Goal: Task Accomplishment & Management: Use online tool/utility

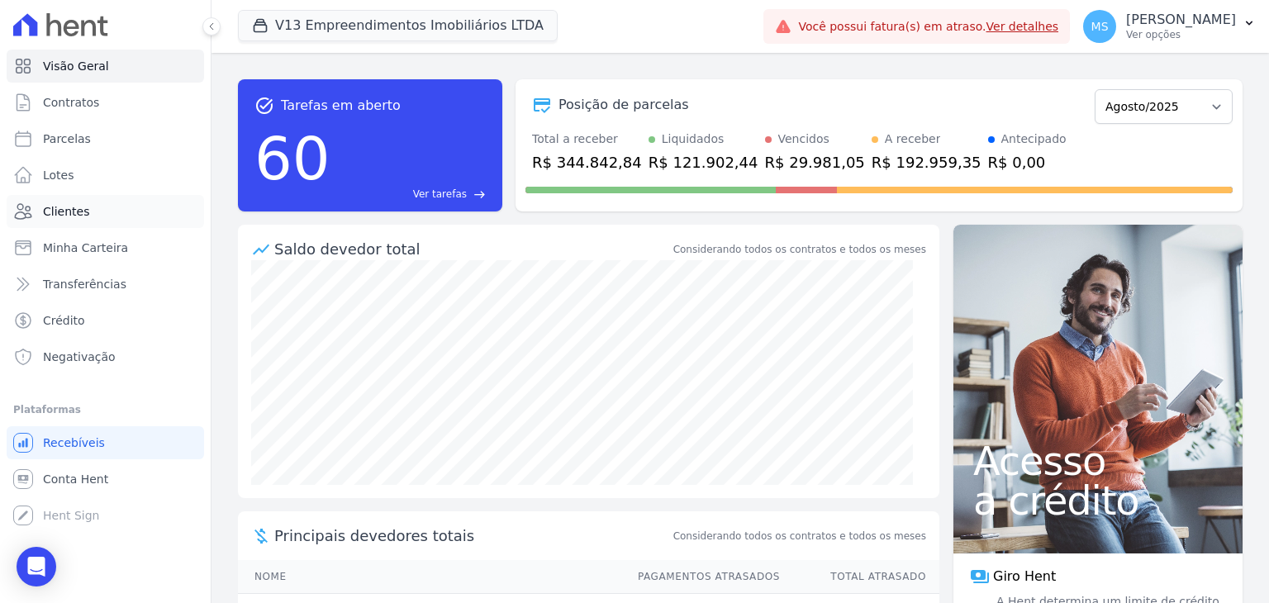
click at [63, 206] on span "Clientes" at bounding box center [66, 211] width 46 height 17
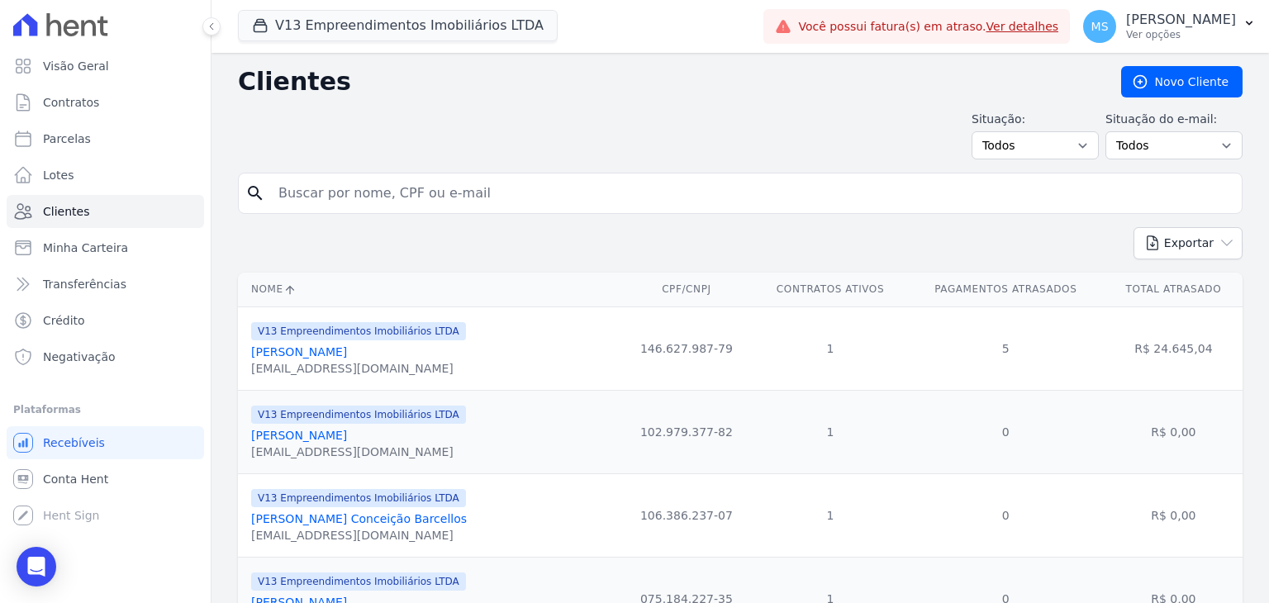
click at [452, 190] on input "search" at bounding box center [751, 193] width 967 height 33
click at [528, 180] on input "search" at bounding box center [751, 193] width 967 height 33
type input "idenir"
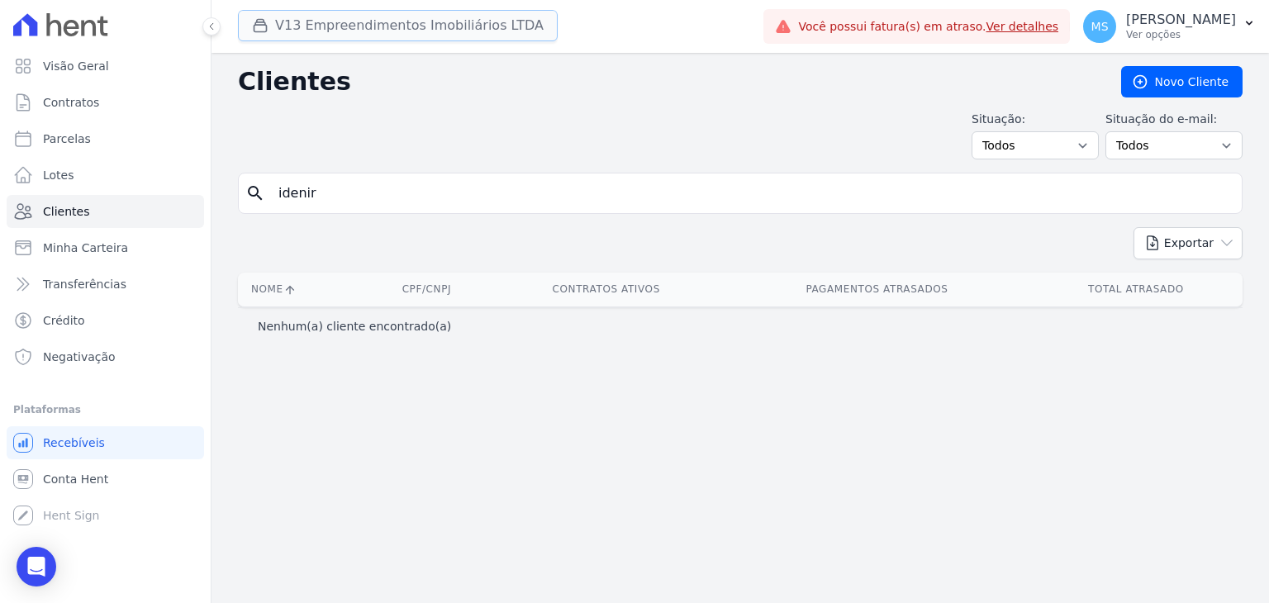
click at [382, 34] on button "V13 Empreendimentos Imobiliários LTDA" at bounding box center [398, 25] width 320 height 31
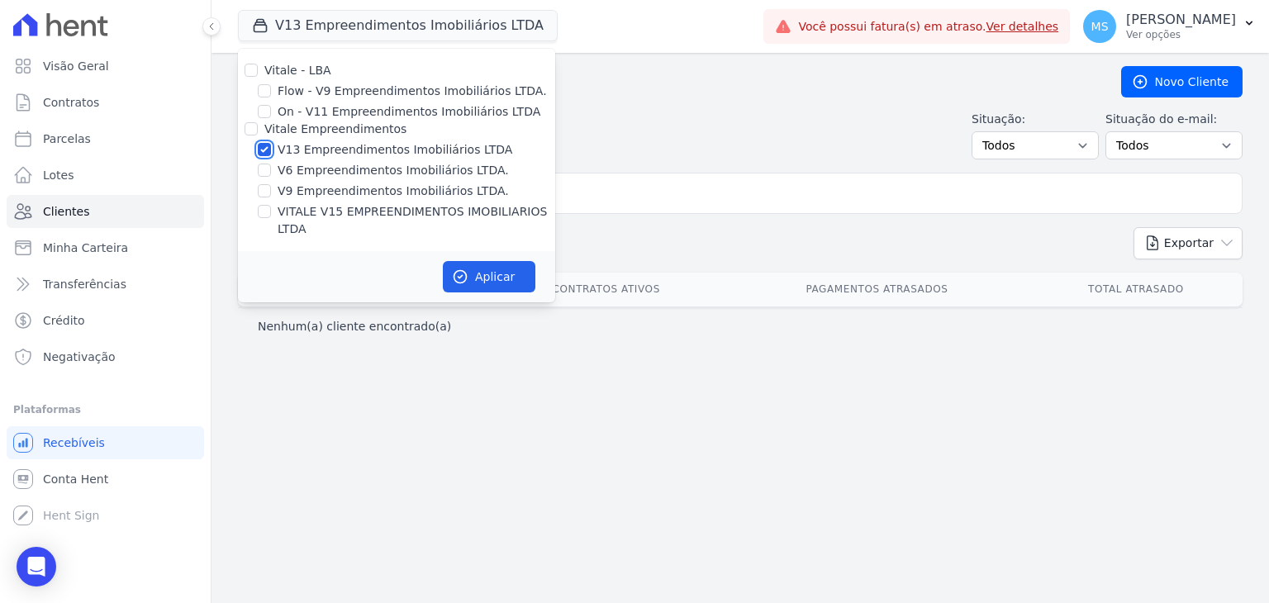
click at [258, 150] on input "V13 Empreendimentos Imobiliários LTDA" at bounding box center [264, 149] width 13 height 13
checkbox input "false"
click at [267, 206] on input "VITALE V15 EMPREENDIMENTOS IMOBILIARIOS LTDA" at bounding box center [264, 211] width 13 height 13
checkbox input "true"
click at [461, 271] on icon "button" at bounding box center [460, 277] width 12 height 12
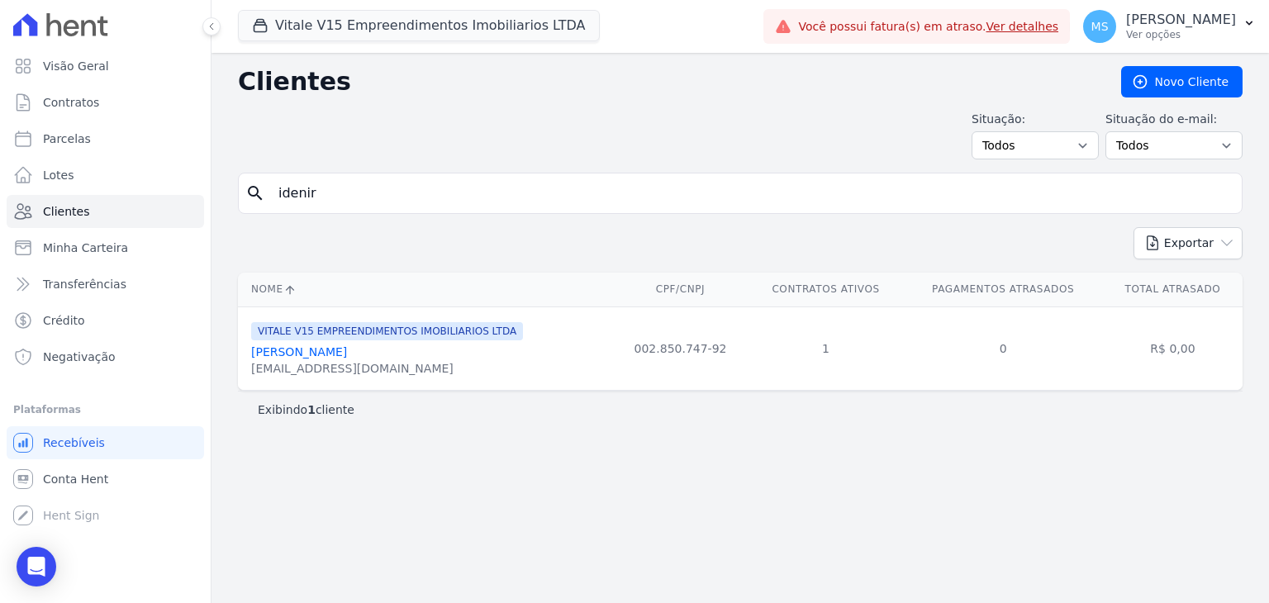
click at [377, 366] on div "idenirsantos243@gmail.com" at bounding box center [387, 368] width 272 height 17
click at [347, 352] on link "Idenir Carvalho Santos Da Silva" at bounding box center [299, 351] width 96 height 13
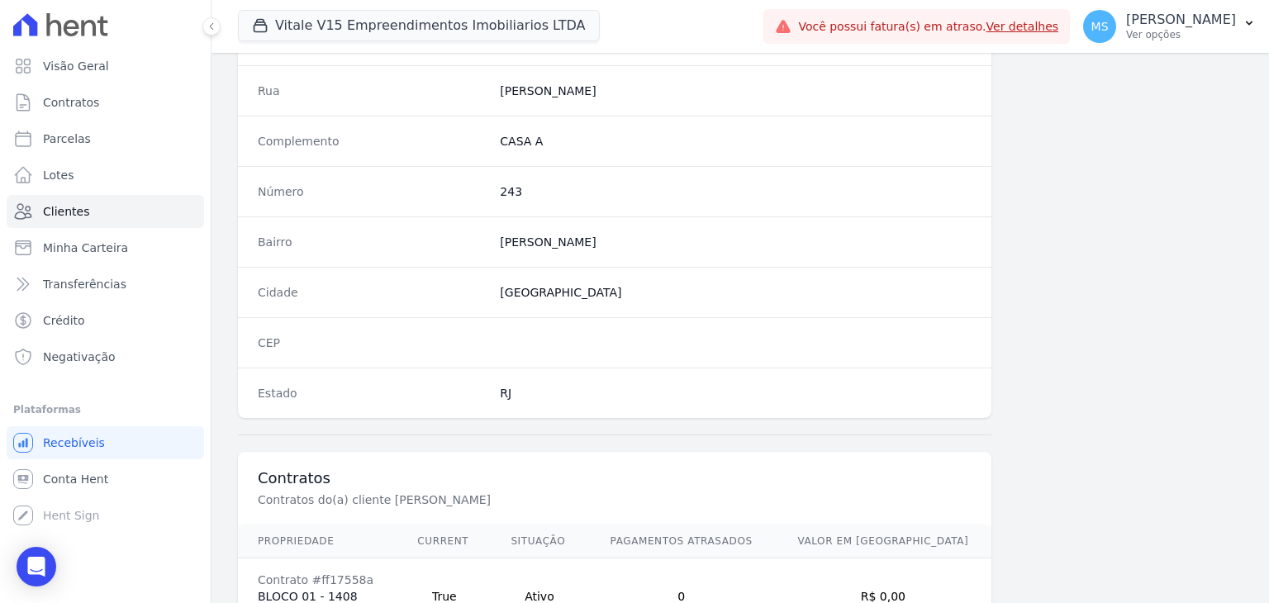
scroll to position [938, 0]
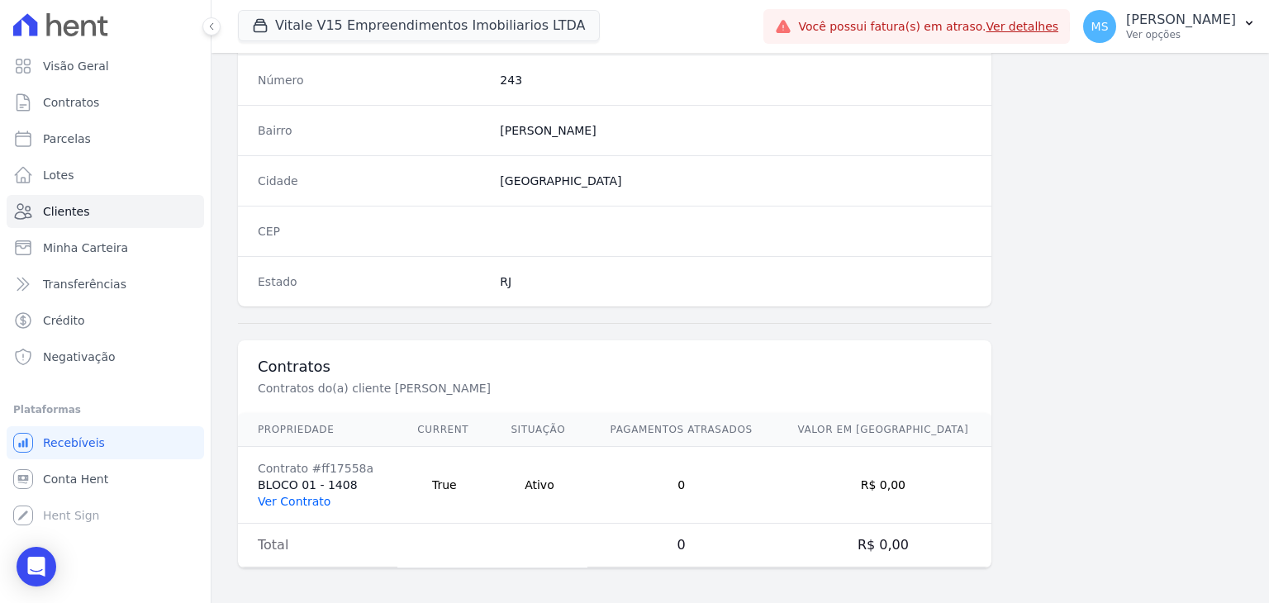
click at [292, 502] on link "Ver Contrato" at bounding box center [294, 501] width 73 height 13
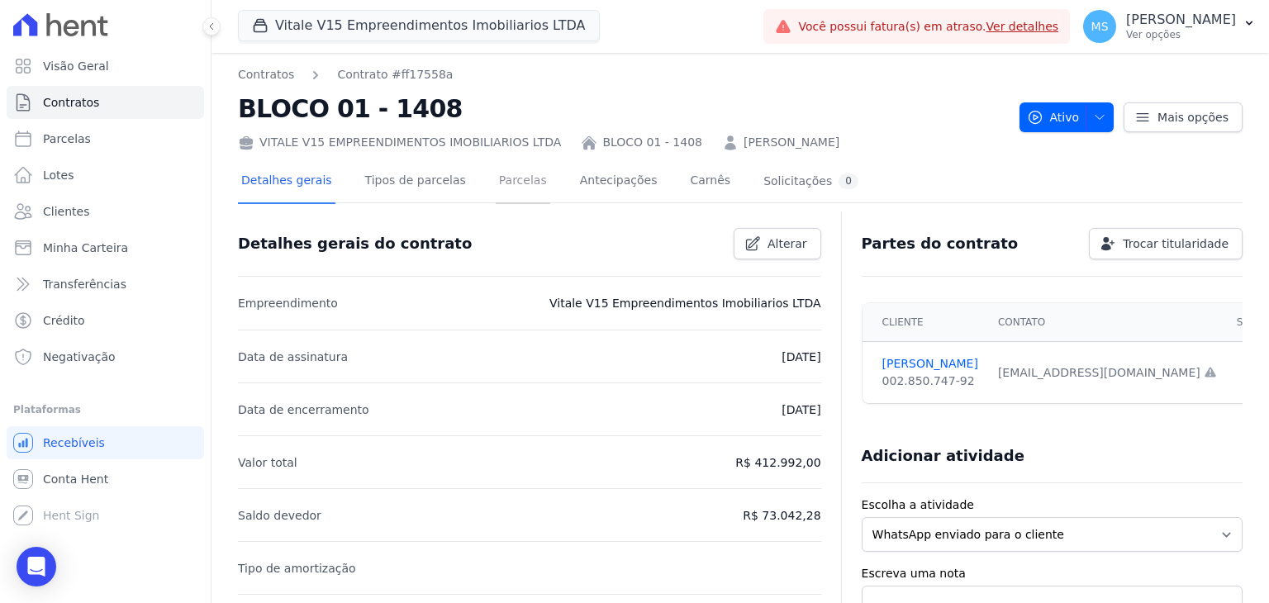
click at [511, 192] on link "Parcelas" at bounding box center [523, 182] width 55 height 44
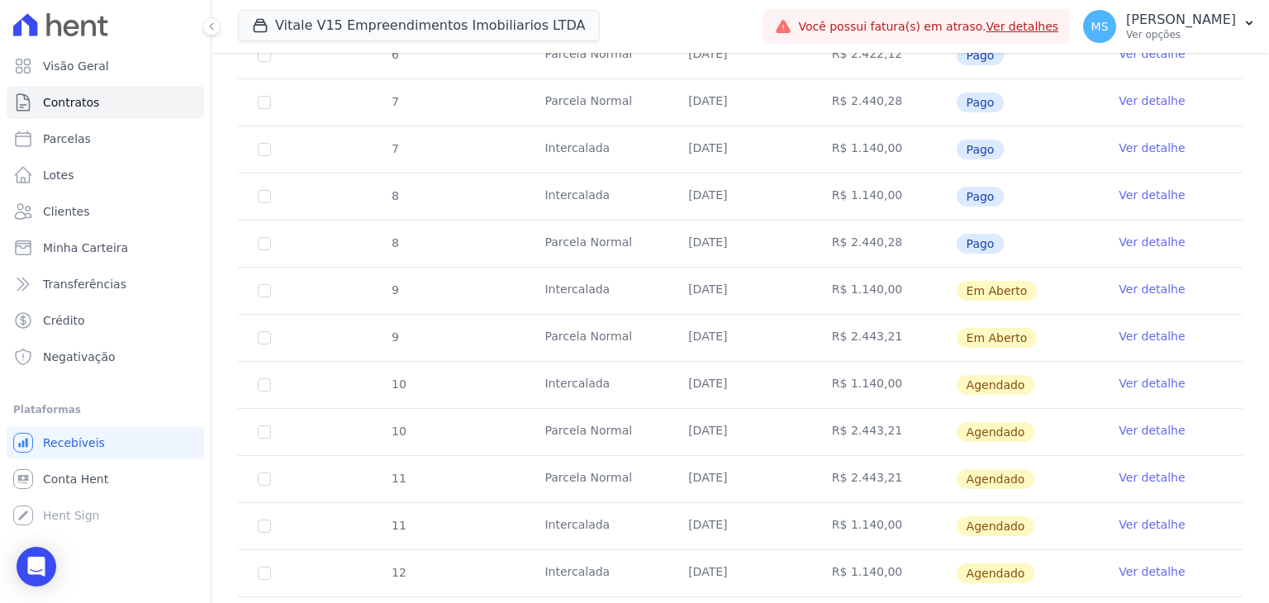
scroll to position [909, 0]
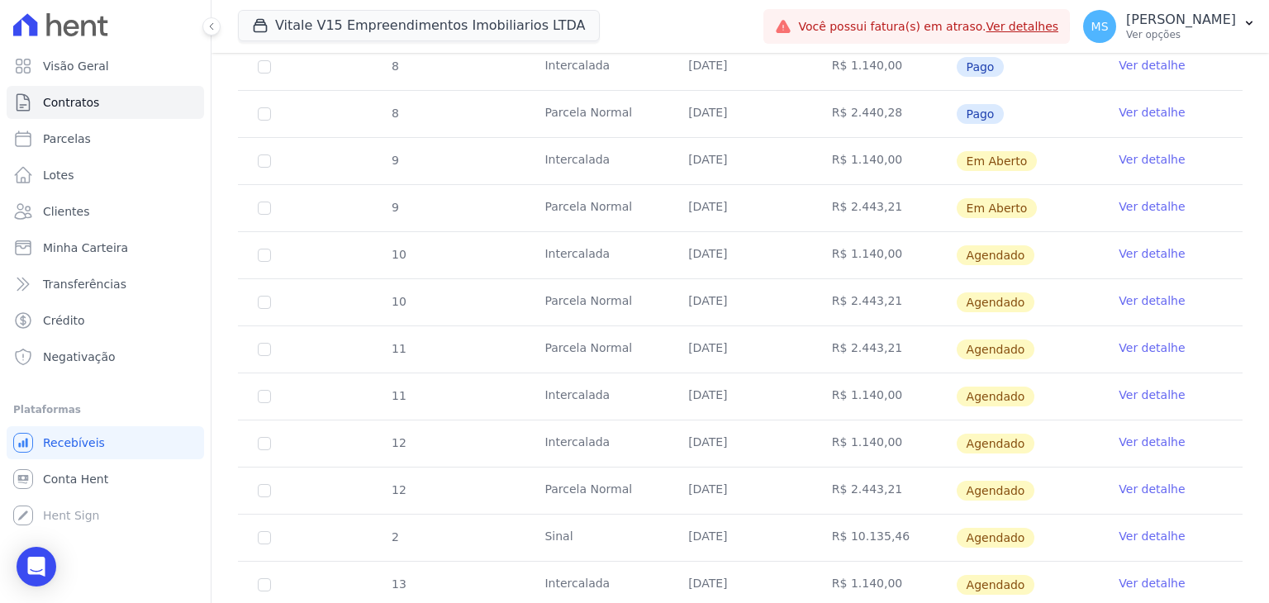
click at [1140, 153] on link "Ver detalhe" at bounding box center [1152, 159] width 66 height 17
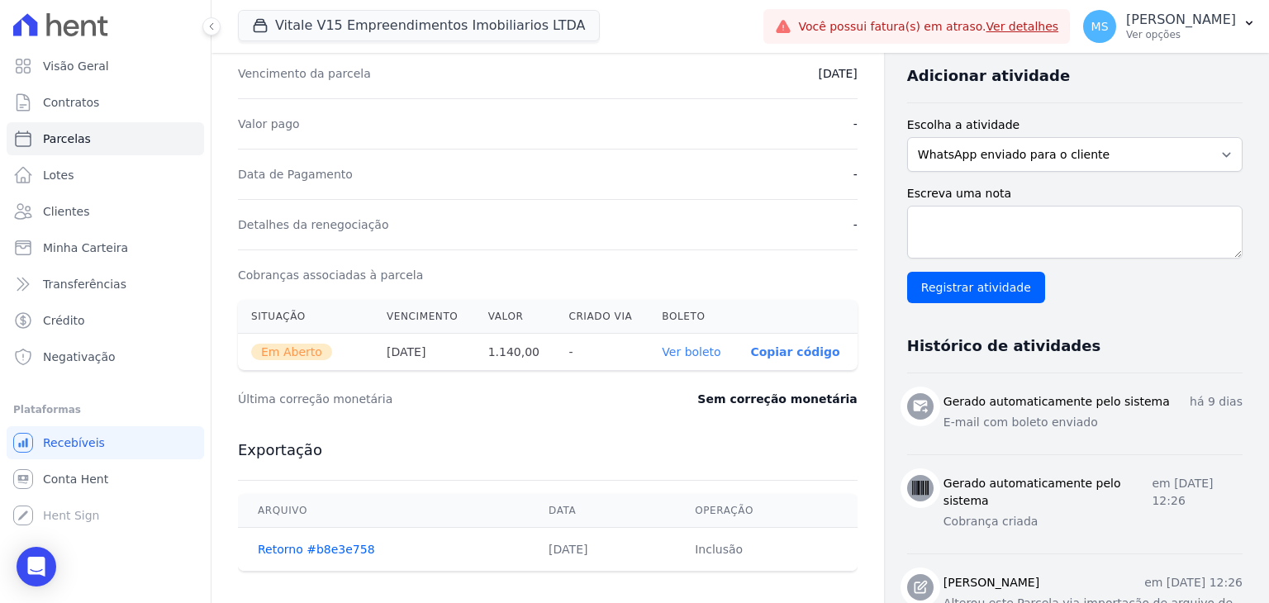
scroll to position [413, 0]
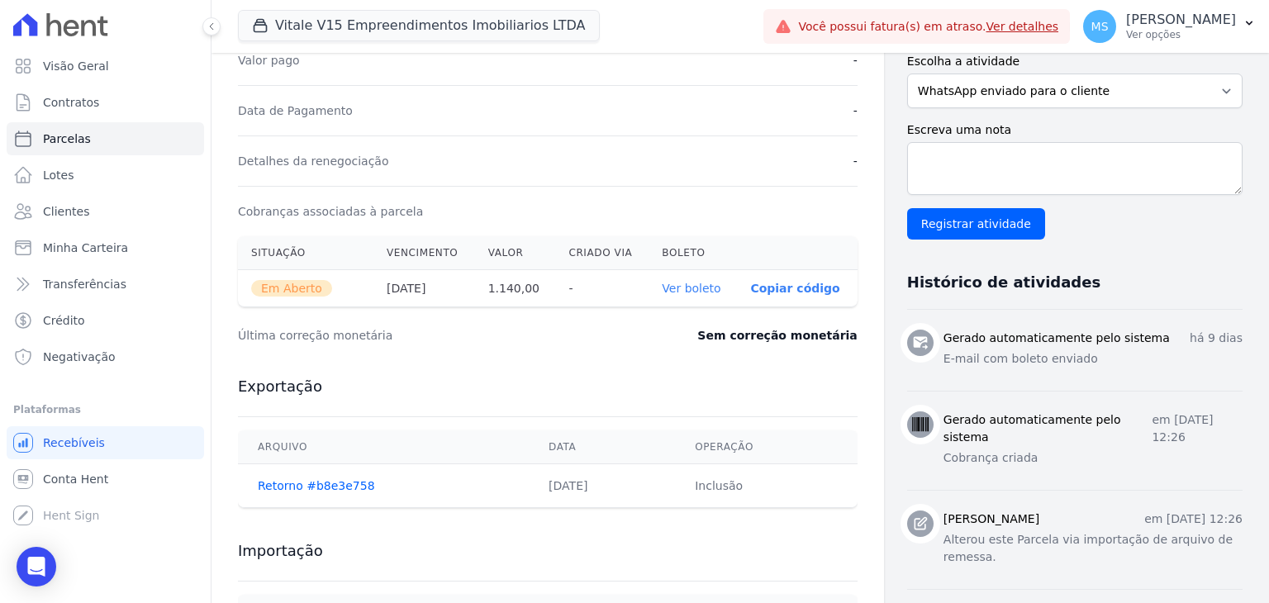
click at [677, 282] on link "Ver boleto" at bounding box center [691, 288] width 59 height 13
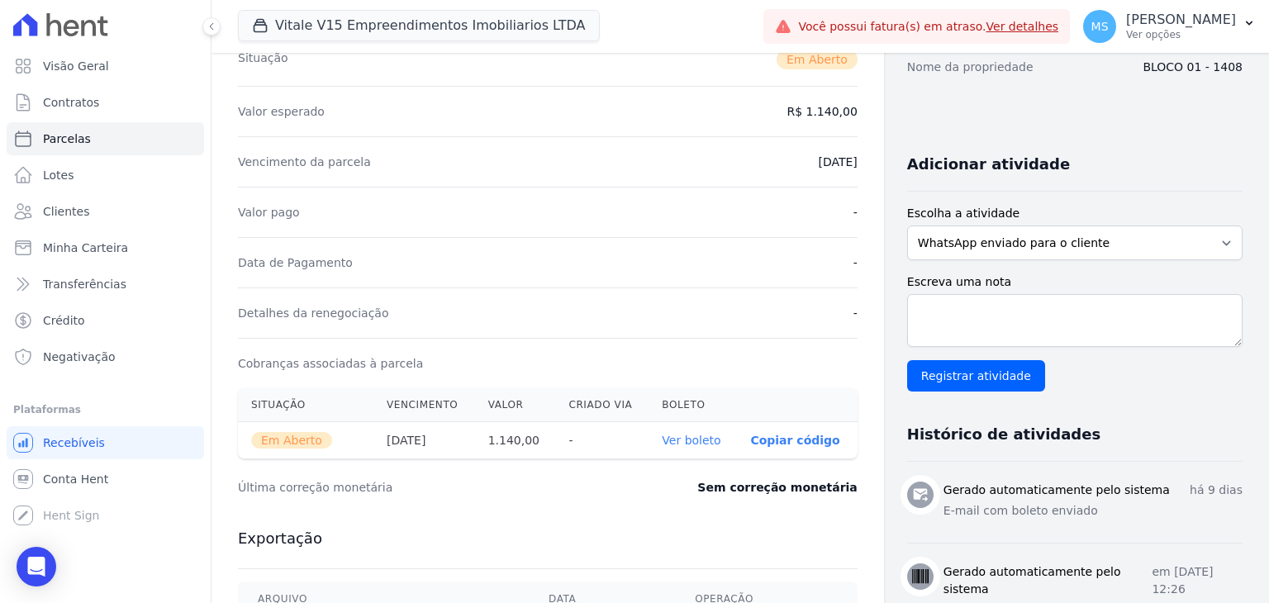
scroll to position [165, 0]
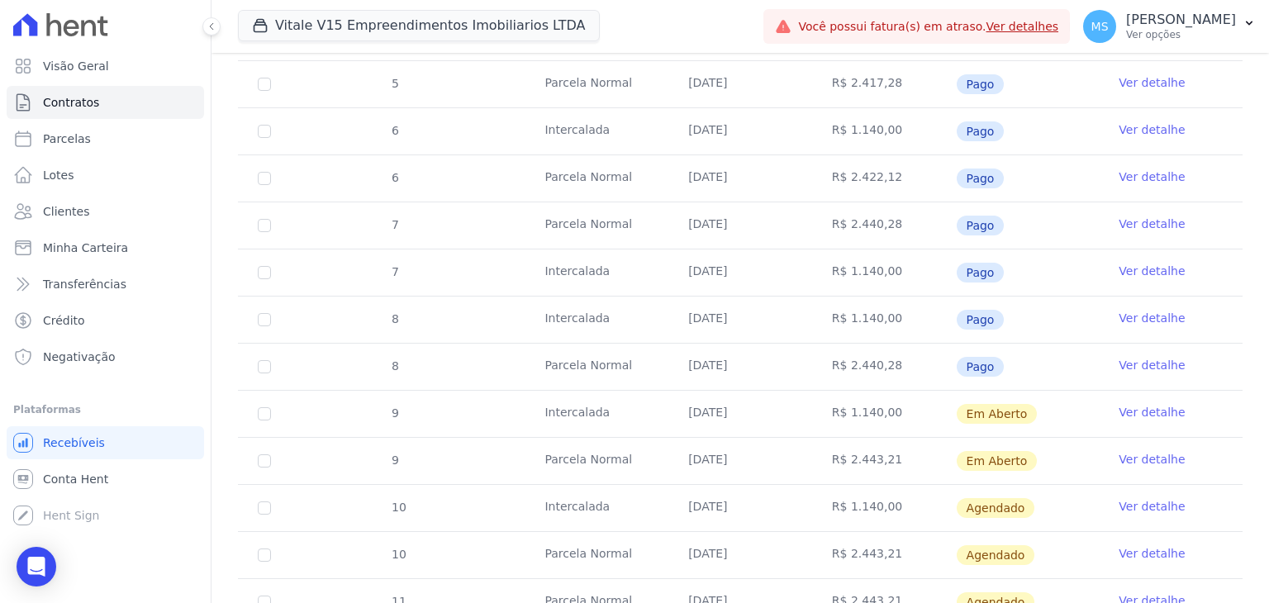
scroll to position [743, 0]
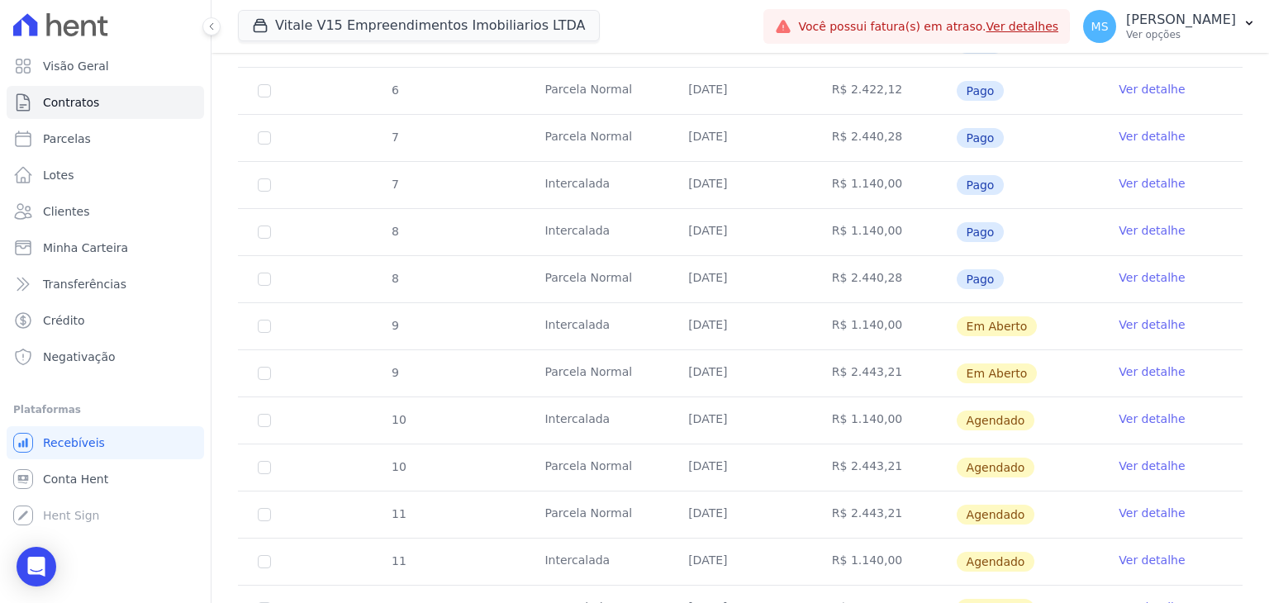
click at [1151, 363] on link "Ver detalhe" at bounding box center [1152, 371] width 66 height 17
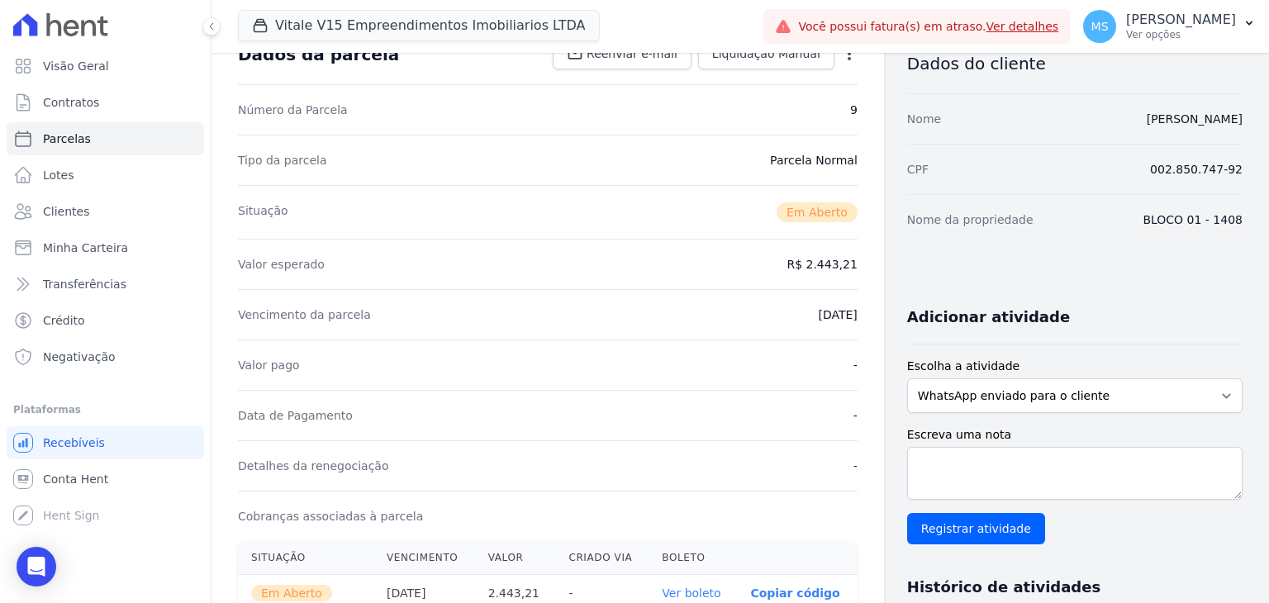
scroll to position [248, 0]
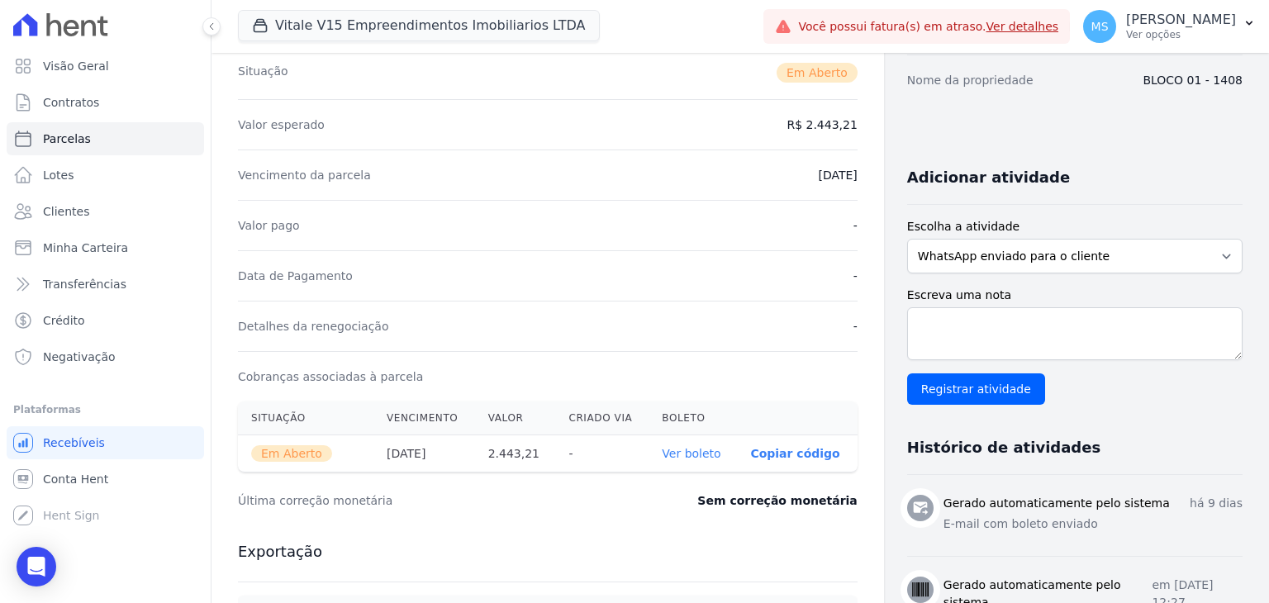
click at [701, 447] on link "Ver boleto" at bounding box center [691, 453] width 59 height 13
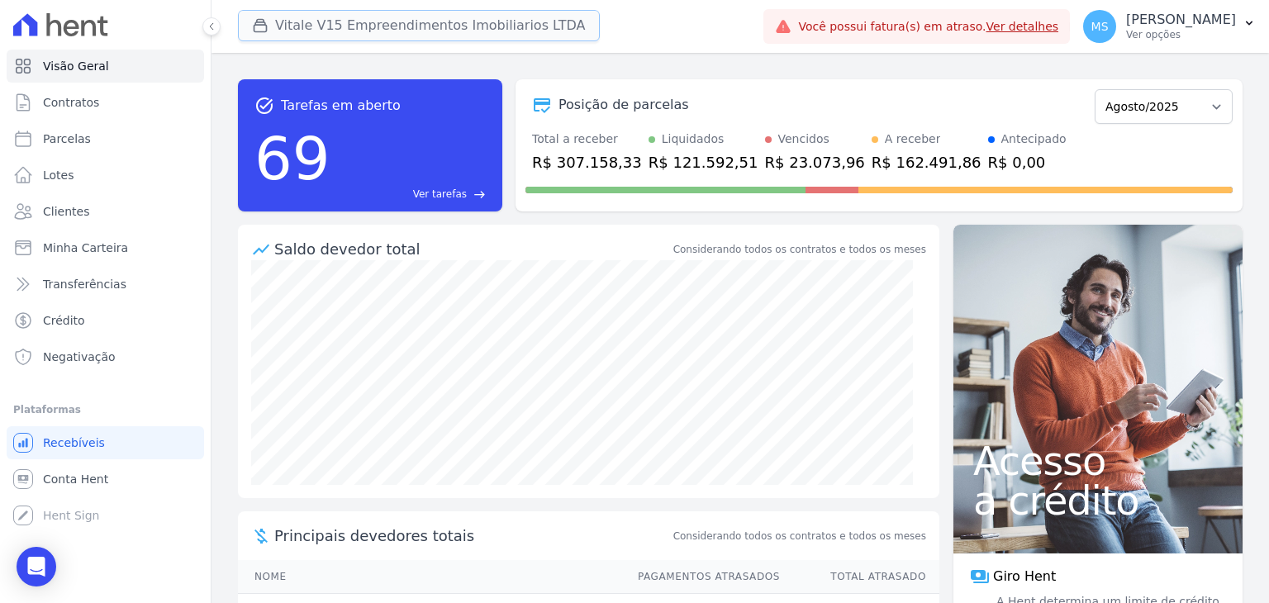
click at [367, 34] on button "Vitale V15 Empreendimentos Imobiliarios LTDA" at bounding box center [419, 25] width 362 height 31
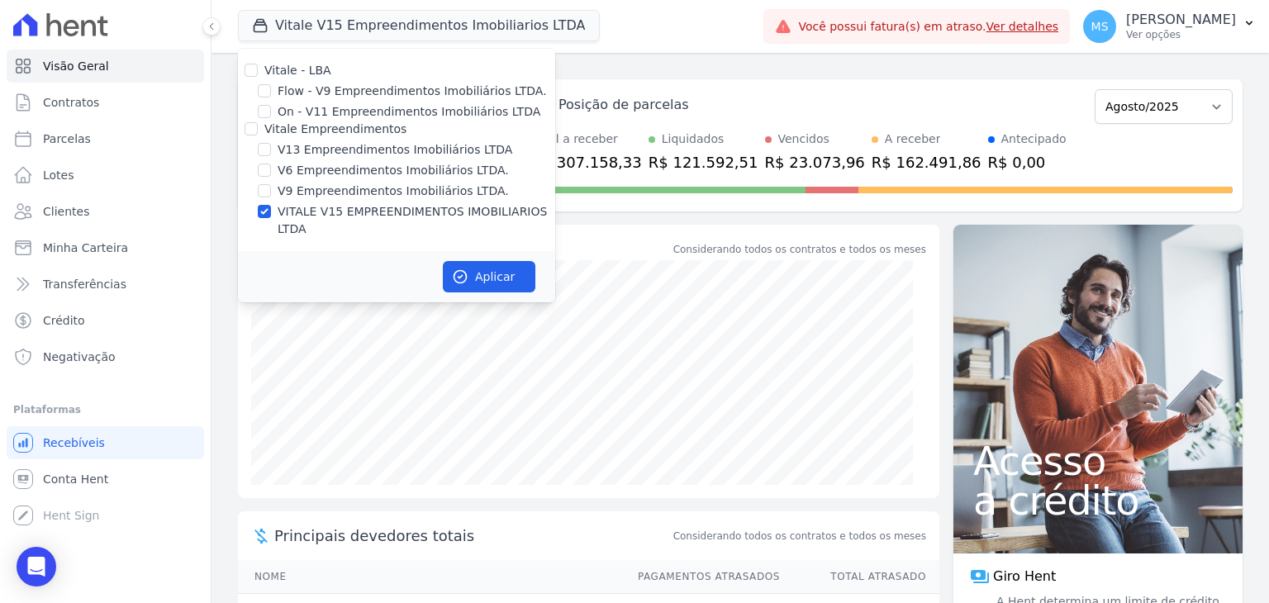
click at [272, 209] on div "VITALE V15 EMPREENDIMENTOS IMOBILIARIOS LTDA" at bounding box center [396, 220] width 317 height 35
click at [278, 150] on label "V13 Empreendimentos Imobiliários LTDA" at bounding box center [395, 149] width 235 height 17
click at [271, 150] on input "V13 Empreendimentos Imobiliários LTDA" at bounding box center [264, 149] width 13 height 13
checkbox input "true"
drag, startPoint x: 281, startPoint y: 211, endPoint x: 291, endPoint y: 211, distance: 9.9
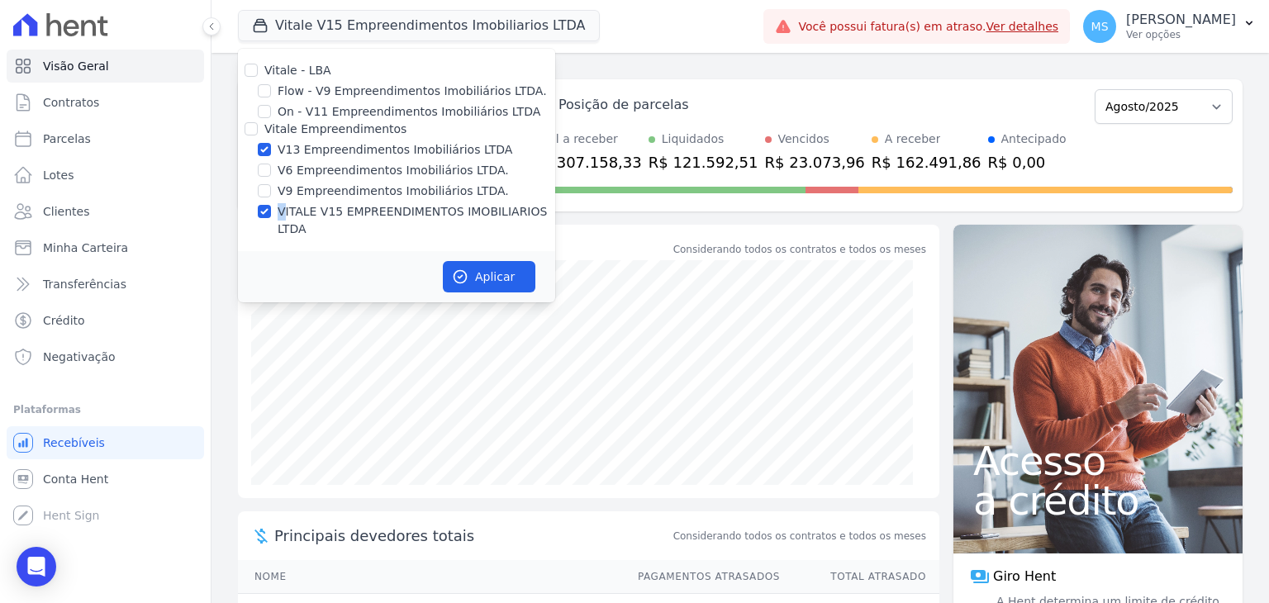
click at [282, 211] on label "VITALE V15 EMPREENDIMENTOS IMOBILIARIOS LTDA" at bounding box center [417, 220] width 278 height 35
click at [268, 208] on input "VITALE V15 EMPREENDIMENTOS IMOBILIARIOS LTDA" at bounding box center [264, 211] width 13 height 13
checkbox input "false"
click at [487, 261] on button "Aplicar" at bounding box center [489, 276] width 93 height 31
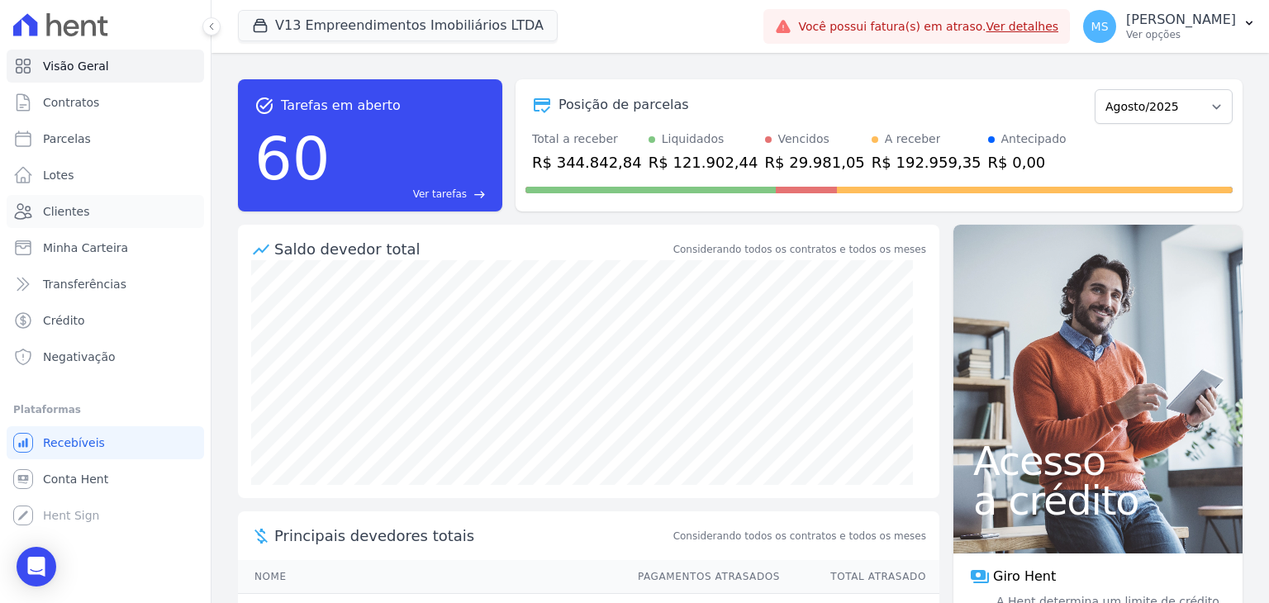
click at [61, 213] on span "Clientes" at bounding box center [66, 211] width 46 height 17
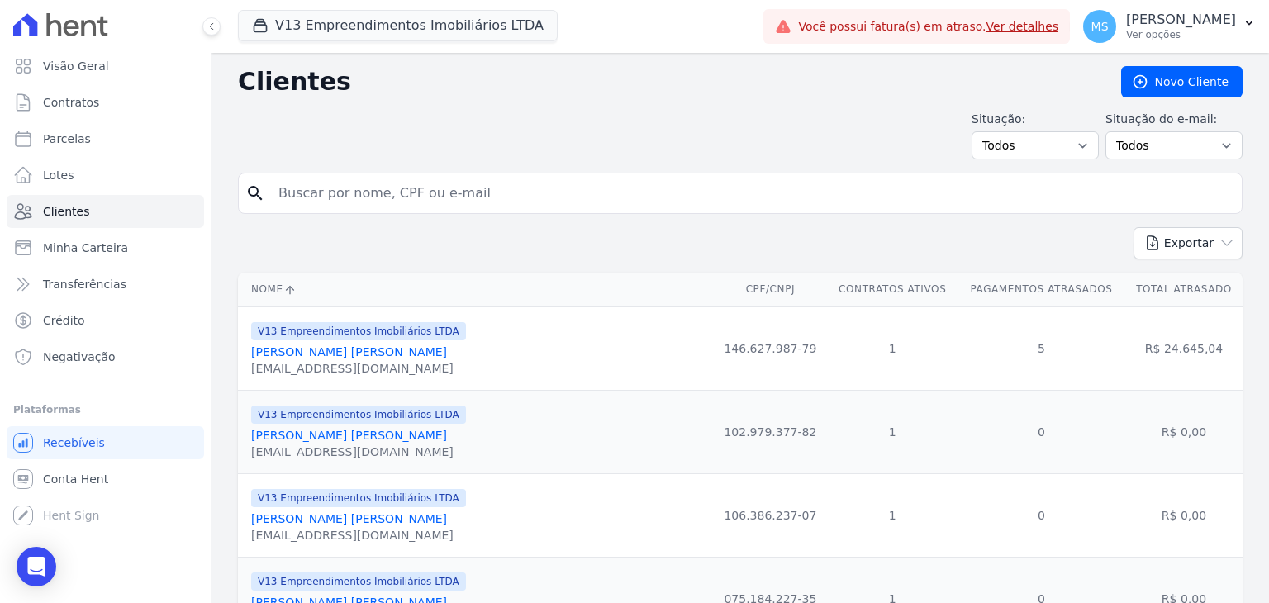
click at [400, 180] on input "search" at bounding box center [751, 193] width 967 height 33
type input "[PERSON_NAME]"
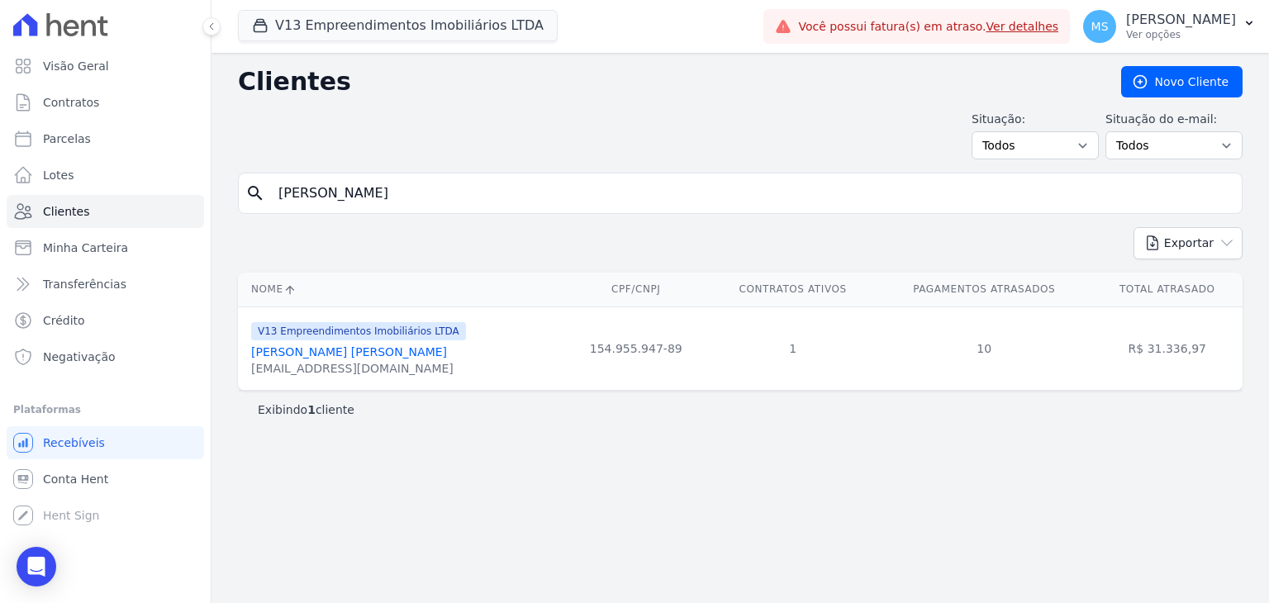
click at [359, 356] on link "[PERSON_NAME] [PERSON_NAME]" at bounding box center [349, 351] width 196 height 13
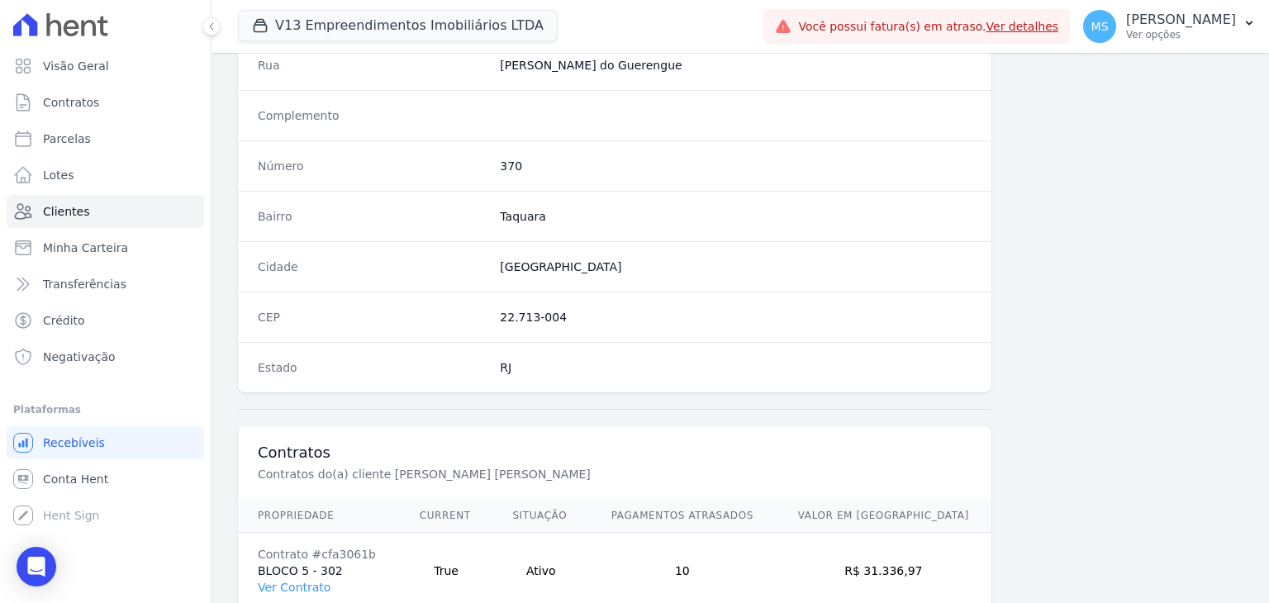
scroll to position [938, 0]
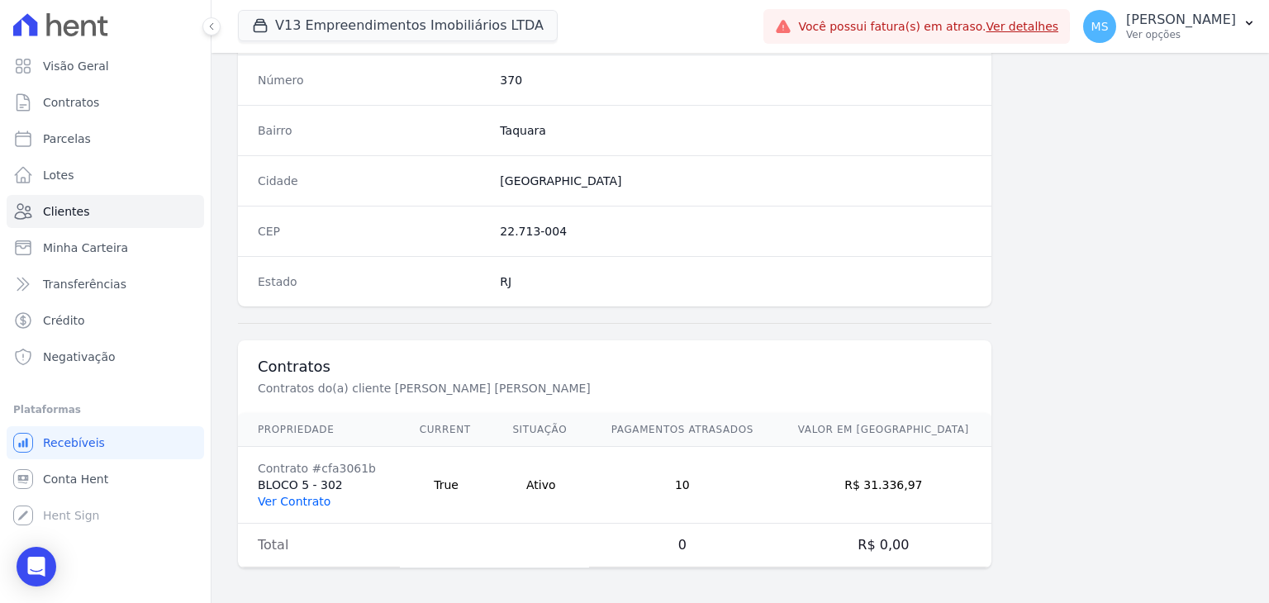
click at [306, 502] on link "Ver Contrato" at bounding box center [294, 501] width 73 height 13
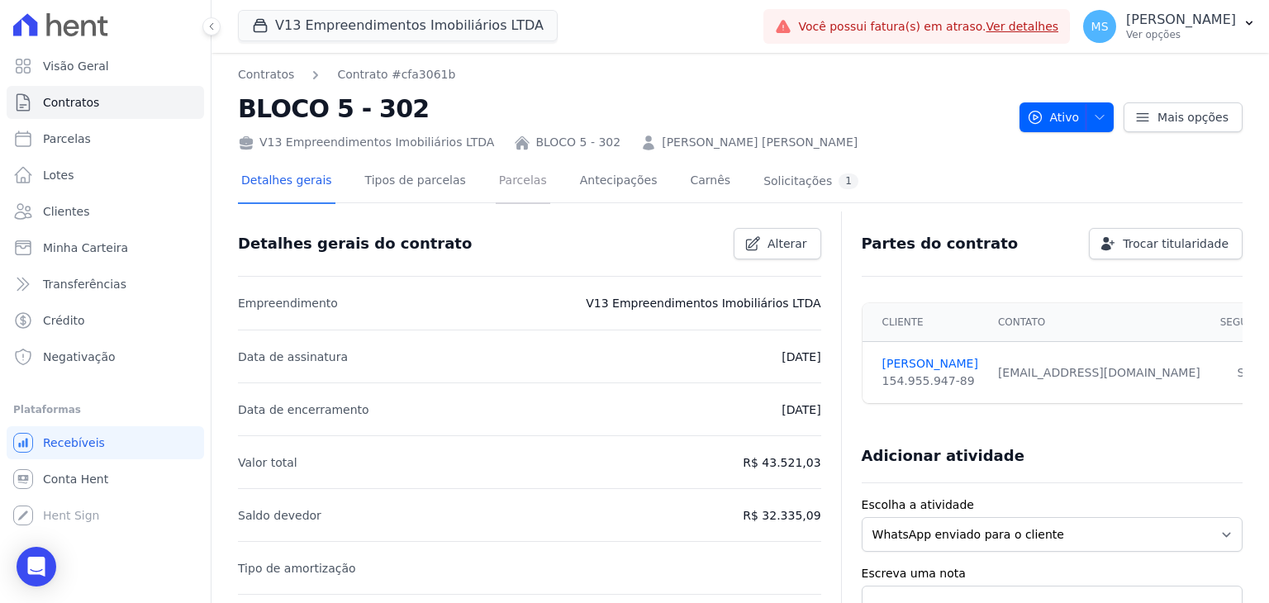
click at [496, 186] on link "Parcelas" at bounding box center [523, 182] width 55 height 44
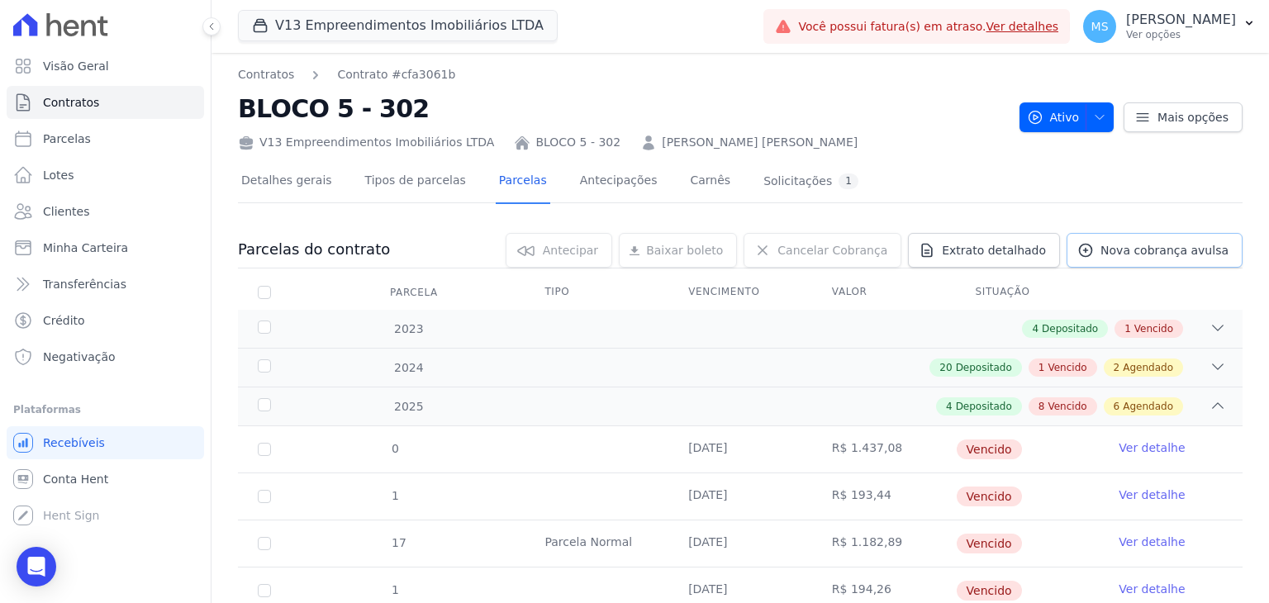
click at [1142, 259] on link "Nova cobrança avulsa" at bounding box center [1154, 250] width 176 height 35
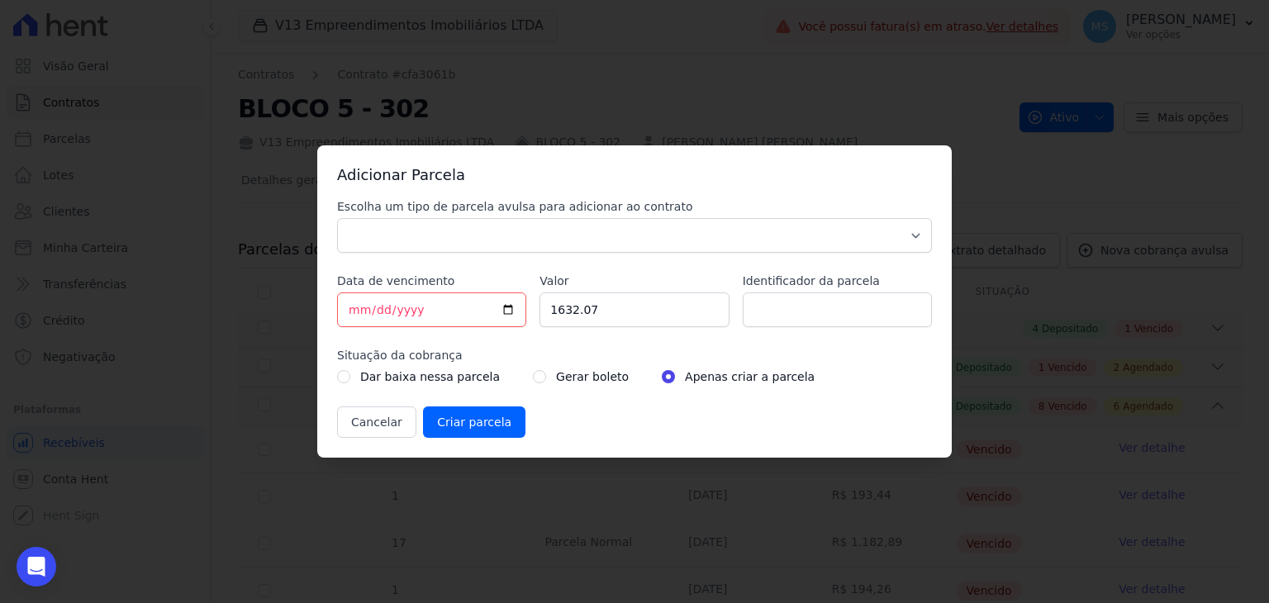
click at [446, 253] on div "Escolha um tipo de parcela avulsa para adicionar ao contrato Parcela Normal Sin…" at bounding box center [634, 318] width 595 height 240
click at [367, 226] on select "Parcela Normal Sinal Caução Intercalada Chaves Pré Chaves Pós Chaves Taxas Quit…" at bounding box center [634, 235] width 595 height 35
select select "others"
click at [337, 218] on select "Parcela Normal Sinal Caução Intercalada Chaves Pré Chaves Pós Chaves Taxas Quit…" at bounding box center [634, 235] width 595 height 35
click at [355, 315] on input "[DATE]" at bounding box center [431, 309] width 189 height 35
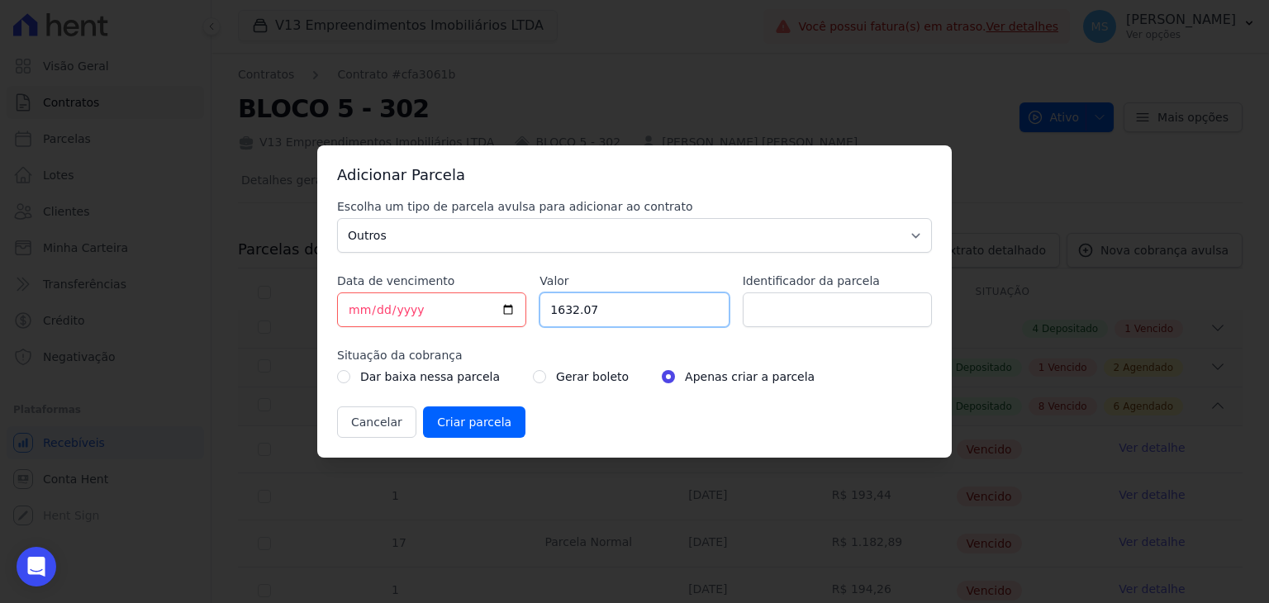
drag, startPoint x: 625, startPoint y: 313, endPoint x: 509, endPoint y: 323, distance: 116.9
click at [509, 323] on div "Escolha um tipo de parcela avulsa para adicionar ao contrato Parcela Normal Sin…" at bounding box center [634, 318] width 595 height 240
drag, startPoint x: 364, startPoint y: 307, endPoint x: 273, endPoint y: 315, distance: 92.0
click at [274, 315] on div "Adicionar Parcela Escolha um tipo de parcela avulsa para adicionar ao contrato …" at bounding box center [634, 301] width 1269 height 603
type input "[DATE]"
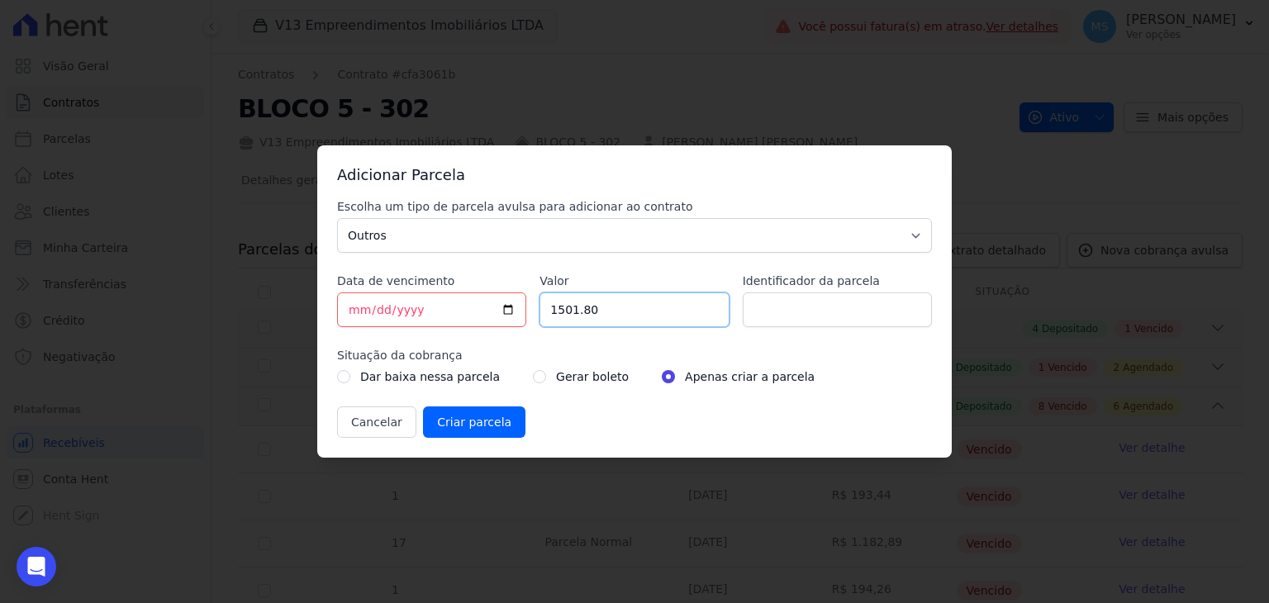
type input "1501.80"
type input "BOLETO AVULSO - 327146"
click at [556, 381] on label "Gerar boleto" at bounding box center [592, 377] width 73 height 20
click at [533, 375] on input "radio" at bounding box center [539, 376] width 13 height 13
radio input "true"
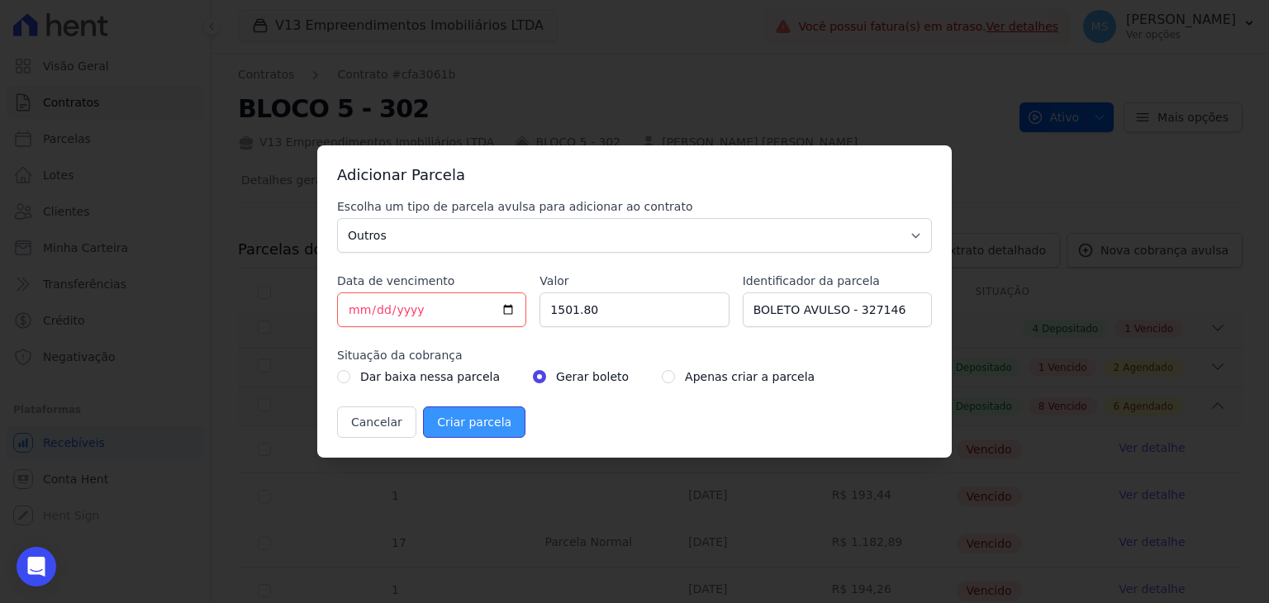
click at [508, 415] on input "Criar parcela" at bounding box center [474, 421] width 102 height 31
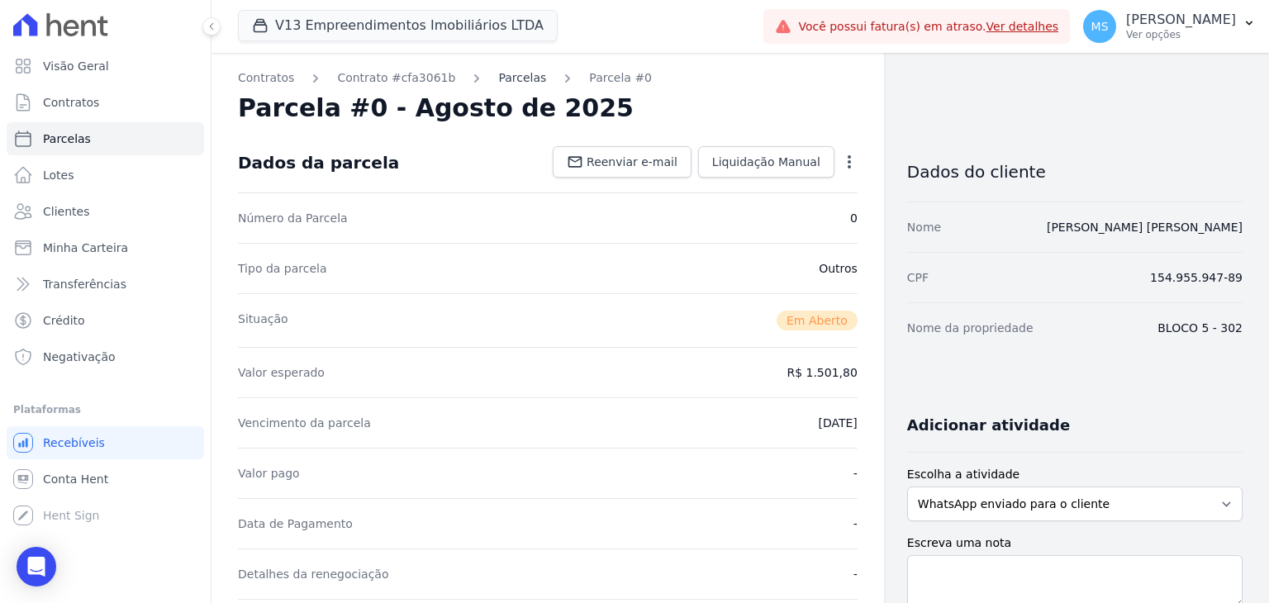
click at [498, 82] on link "Parcelas" at bounding box center [522, 77] width 48 height 17
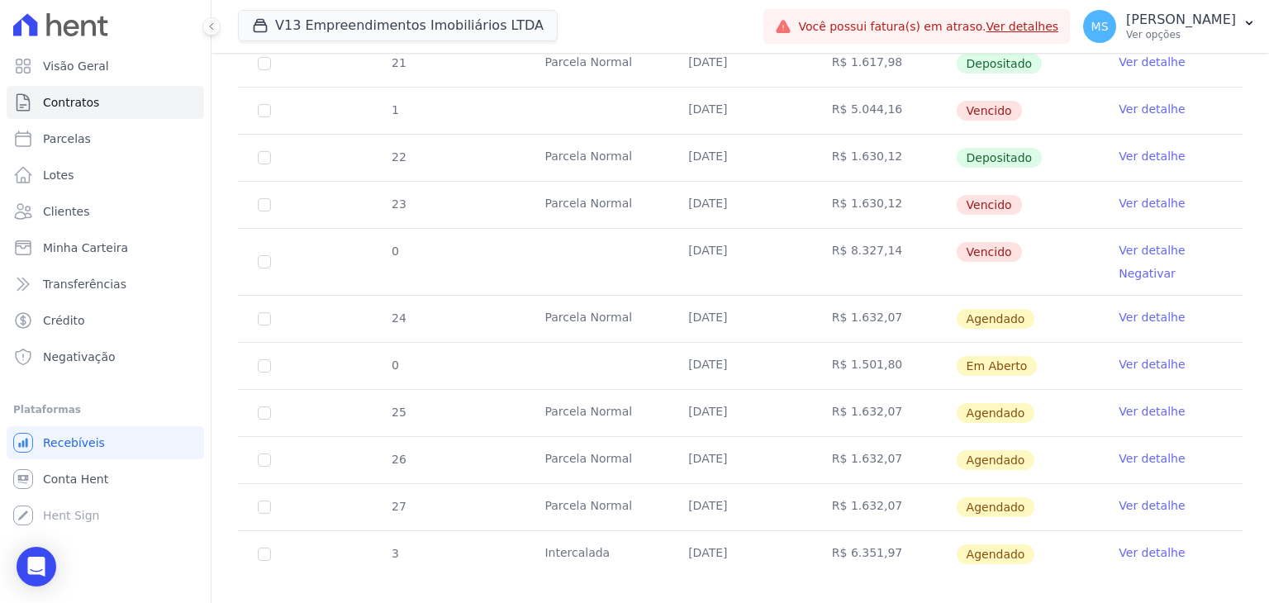
scroll to position [782, 0]
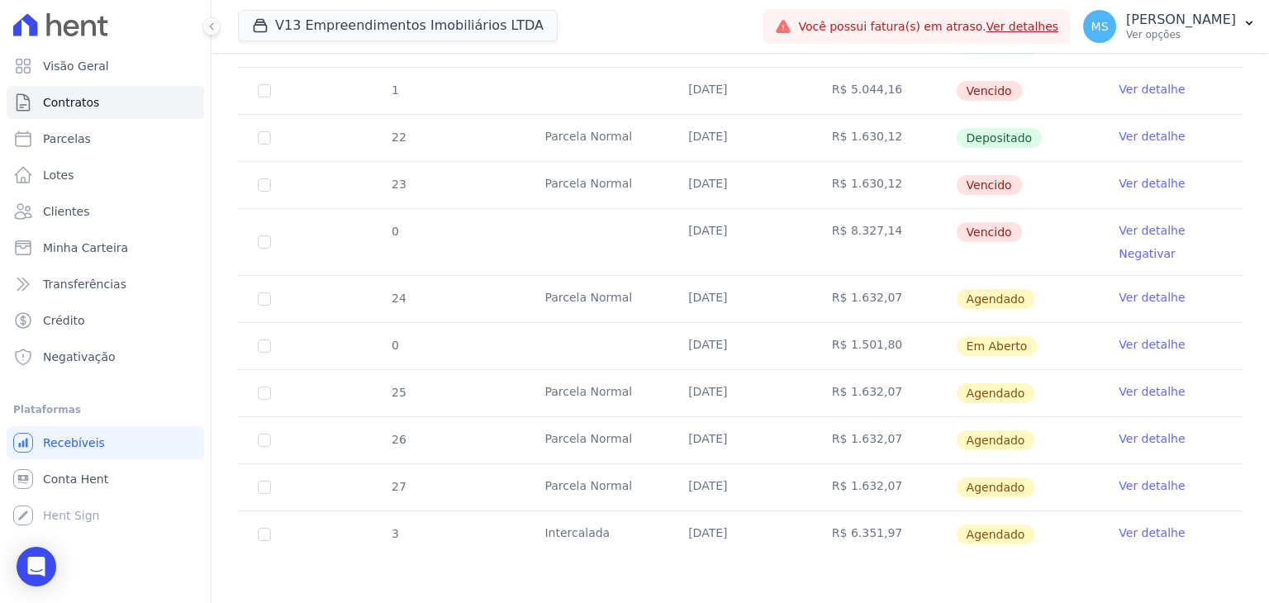
drag, startPoint x: 696, startPoint y: 517, endPoint x: 850, endPoint y: 515, distance: 153.7
click at [850, 515] on tr "3 [GEOGRAPHIC_DATA] [DATE] R$ 6.351,97 [GEOGRAPHIC_DATA] Ver detalhe" at bounding box center [740, 534] width 1005 height 47
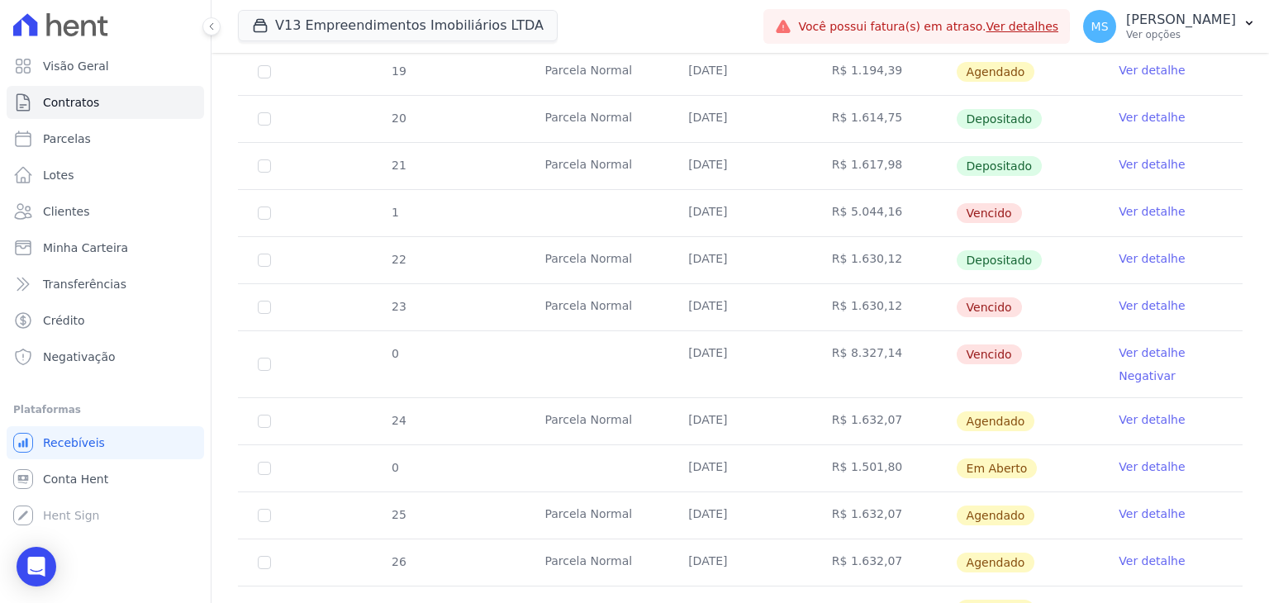
scroll to position [700, 0]
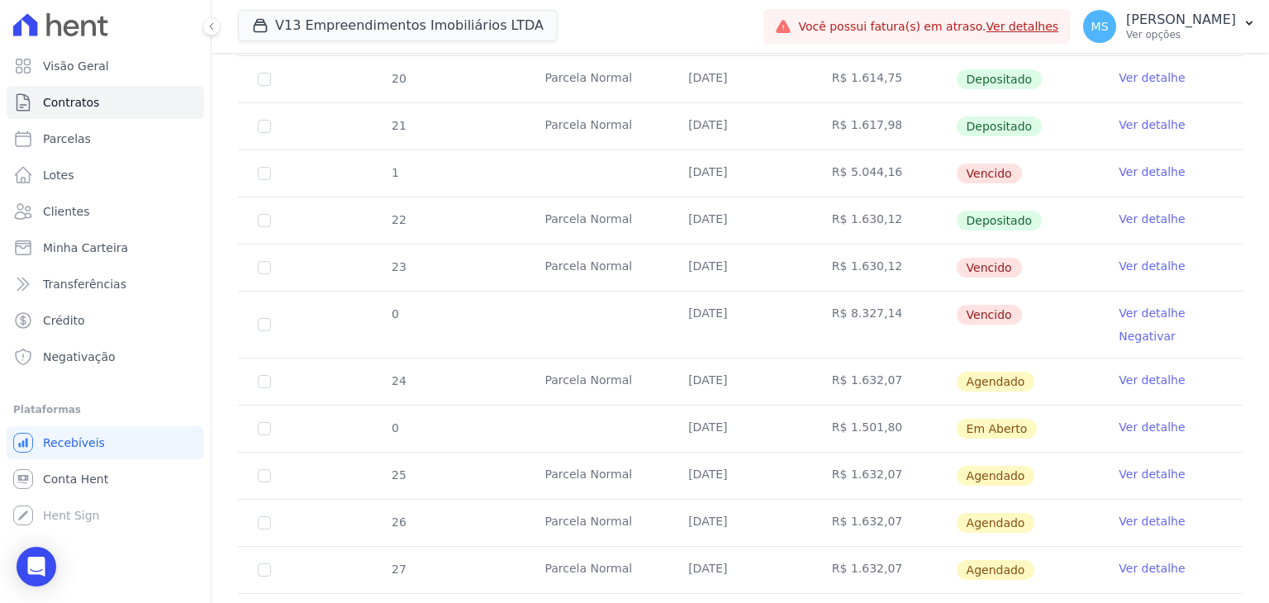
click at [1128, 419] on link "Ver detalhe" at bounding box center [1152, 427] width 66 height 17
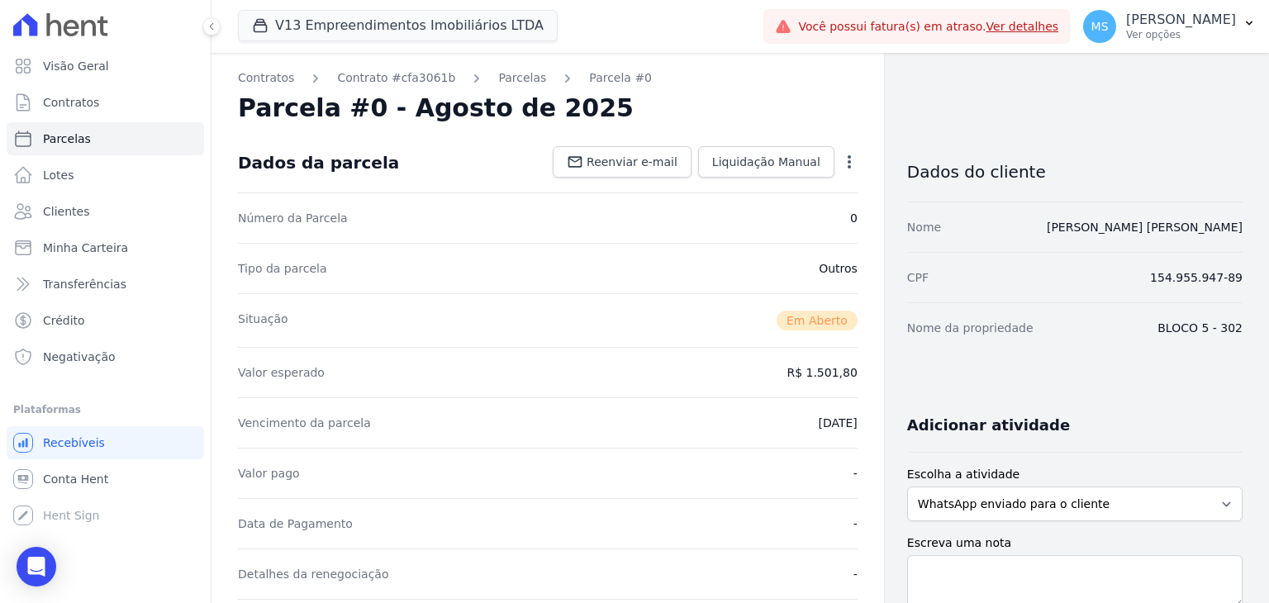
click at [841, 159] on icon "button" at bounding box center [849, 162] width 17 height 17
click at [680, 365] on div "Valor esperado R$ 1.501,80" at bounding box center [548, 372] width 620 height 50
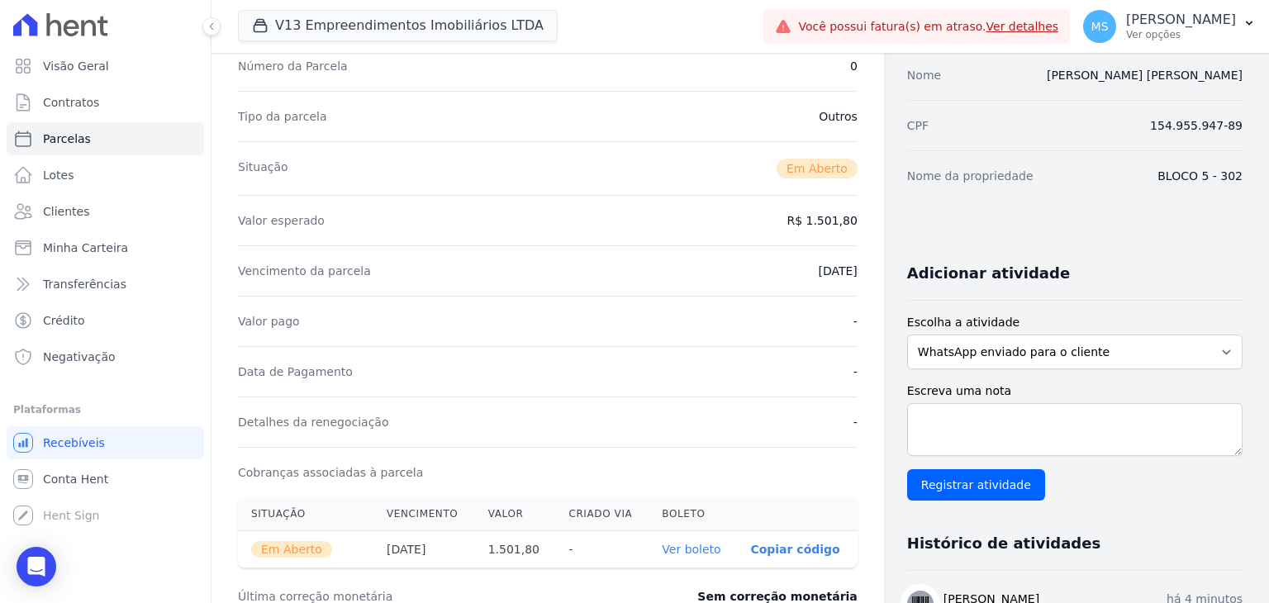
scroll to position [248, 0]
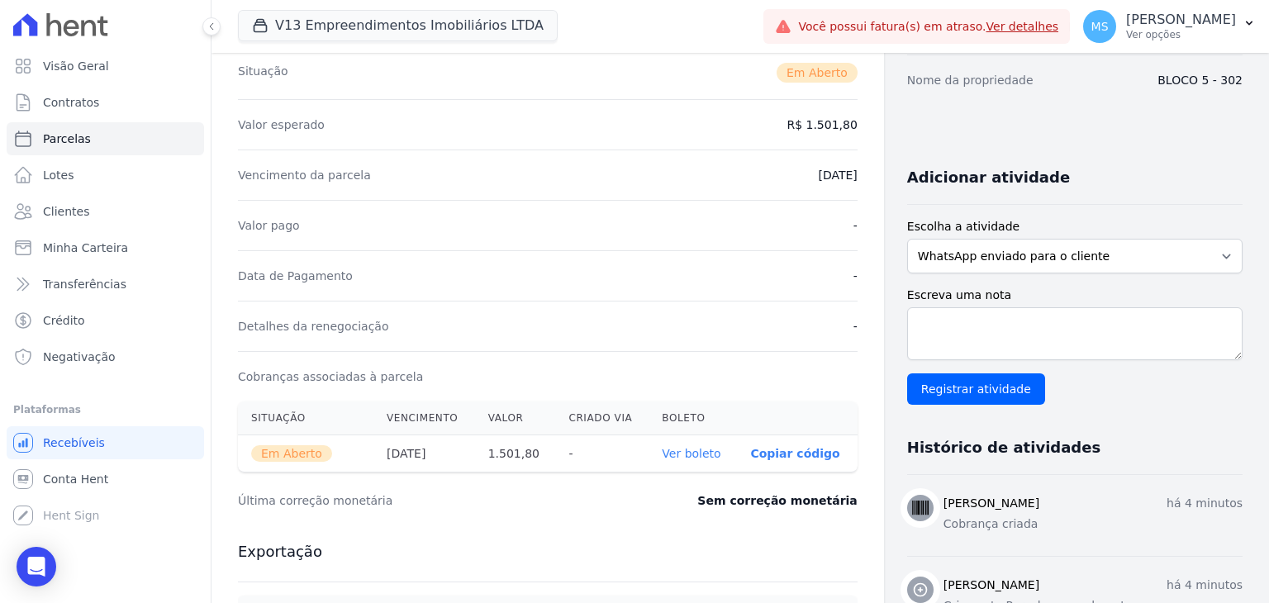
click at [697, 449] on link "Ver boleto" at bounding box center [691, 453] width 59 height 13
